Goal: Entertainment & Leisure: Consume media (video, audio)

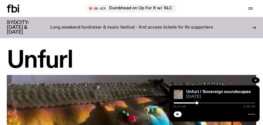
scroll to position [1051, 0]
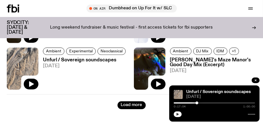
click at [176, 117] on button "button" at bounding box center [178, 114] width 8 height 6
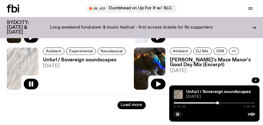
click at [222, 102] on div "0:32:20 1:00:00" at bounding box center [214, 104] width 81 height 7
click at [221, 103] on div at bounding box center [214, 102] width 81 height 1
click at [177, 113] on icon "button" at bounding box center [177, 113] width 3 height 3
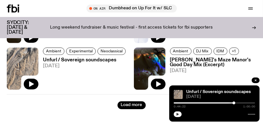
click at [177, 115] on icon "button" at bounding box center [177, 113] width 3 height 3
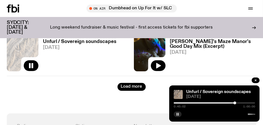
scroll to position [1079, 0]
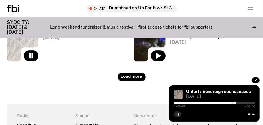
drag, startPoint x: 130, startPoint y: 77, endPoint x: 133, endPoint y: 75, distance: 3.2
click at [130, 77] on button "Load more" at bounding box center [131, 77] width 28 height 8
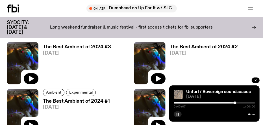
scroll to position [1164, 0]
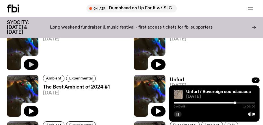
click at [33, 65] on icon "button" at bounding box center [31, 64] width 7 height 7
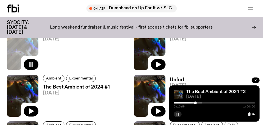
click at [198, 101] on div "0:15:54 1:00:00" at bounding box center [214, 104] width 81 height 7
click at [197, 103] on div at bounding box center [161, 102] width 81 height 1
click at [198, 104] on div at bounding box center [198, 102] width 3 height 3
click at [200, 103] on div at bounding box center [198, 102] width 3 height 3
click at [178, 114] on rect "button" at bounding box center [178, 114] width 1 height 3
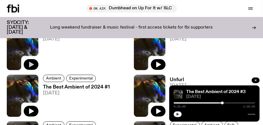
click at [178, 113] on icon "button" at bounding box center [177, 113] width 3 height 3
click at [177, 115] on icon "button" at bounding box center [177, 114] width 3 height 3
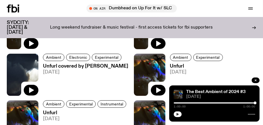
scroll to position [1531, 0]
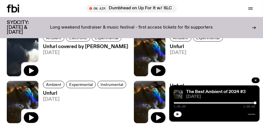
click at [158, 70] on icon "button" at bounding box center [158, 71] width 5 height 6
